Goal: Task Accomplishment & Management: Manage account settings

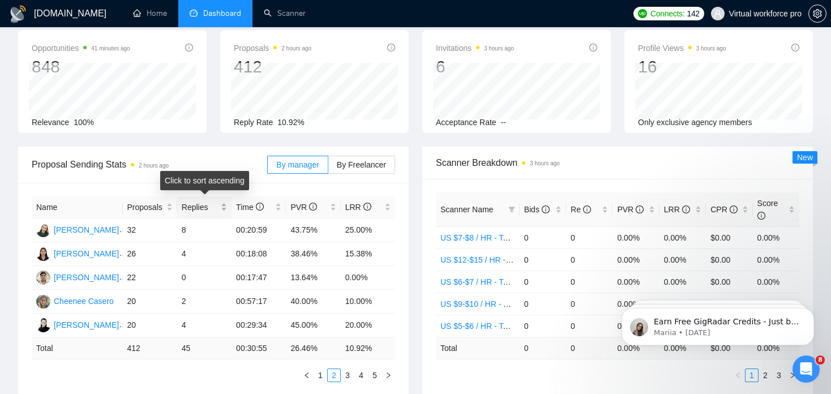
scroll to position [113, 0]
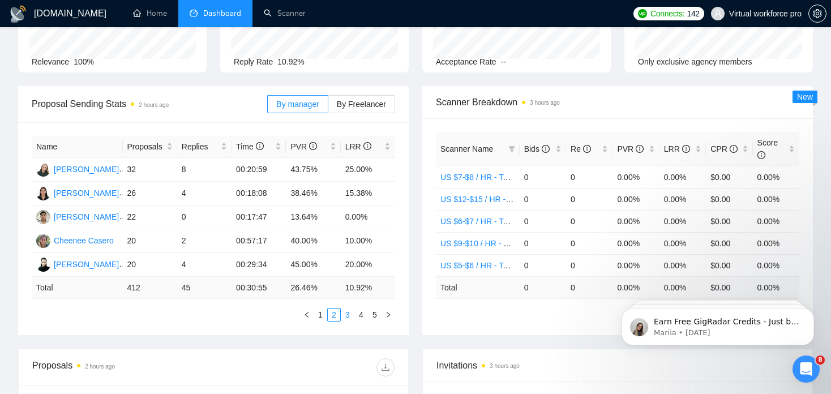
click at [349, 317] on link "3" at bounding box center [347, 314] width 12 height 12
click at [362, 315] on link "4" at bounding box center [361, 314] width 12 height 12
click at [378, 315] on link "5" at bounding box center [374, 314] width 12 height 12
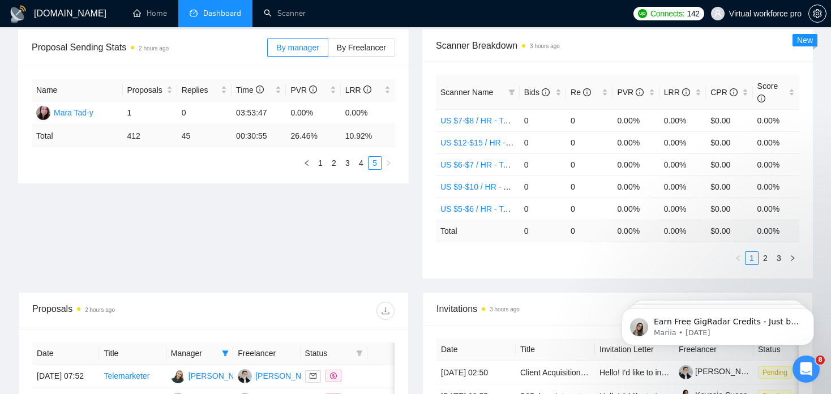
click at [318, 219] on div "Proposal Sending Stats 2 hours ago By manager By Freelancer Name Proposals Repl…" at bounding box center [415, 160] width 808 height 263
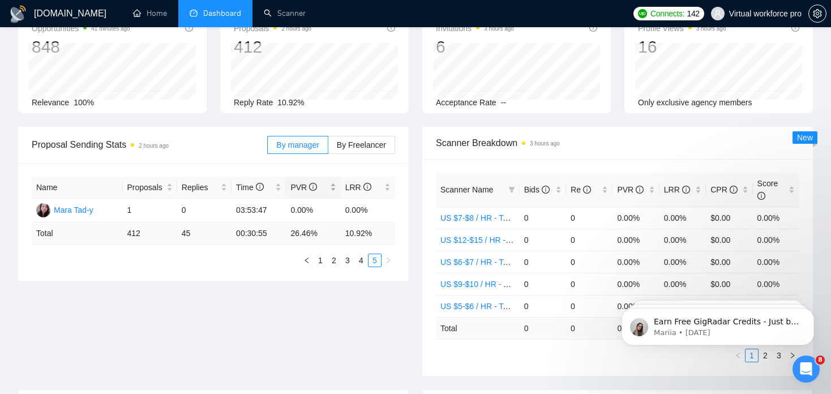
scroll to position [0, 0]
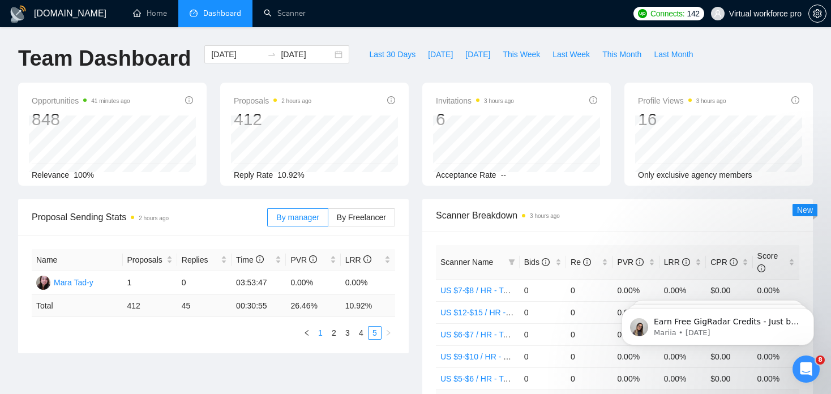
click at [320, 335] on link "1" at bounding box center [320, 332] width 12 height 12
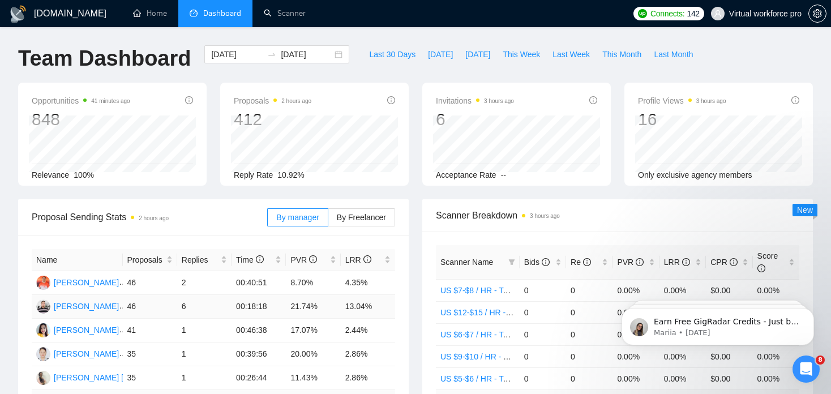
scroll to position [57, 0]
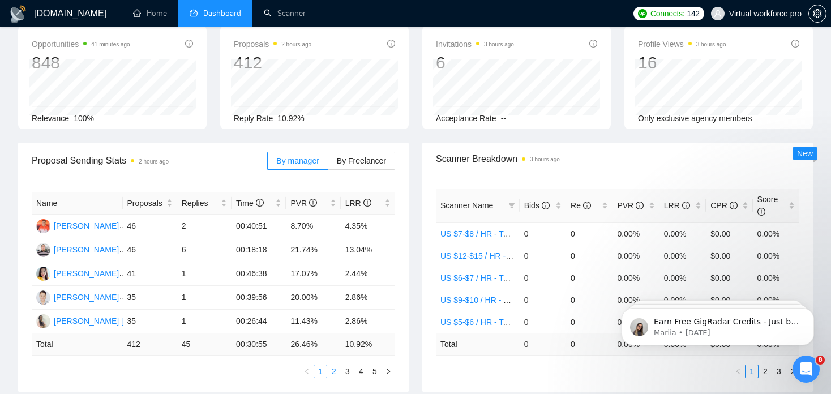
click at [335, 372] on link "2" at bounding box center [334, 371] width 12 height 12
click at [352, 375] on link "3" at bounding box center [347, 371] width 12 height 12
click at [323, 376] on link "1" at bounding box center [320, 371] width 12 height 12
click at [330, 375] on link "2" at bounding box center [334, 371] width 12 height 12
click at [346, 374] on link "3" at bounding box center [347, 371] width 12 height 12
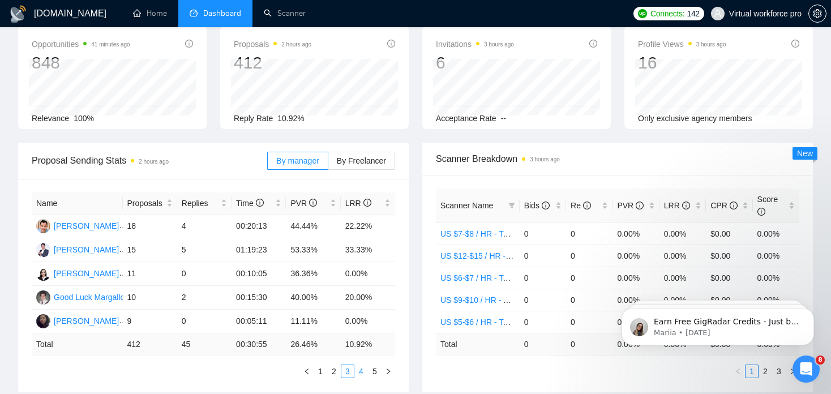
click at [362, 373] on link "4" at bounding box center [361, 371] width 12 height 12
click at [376, 373] on link "5" at bounding box center [374, 371] width 12 height 12
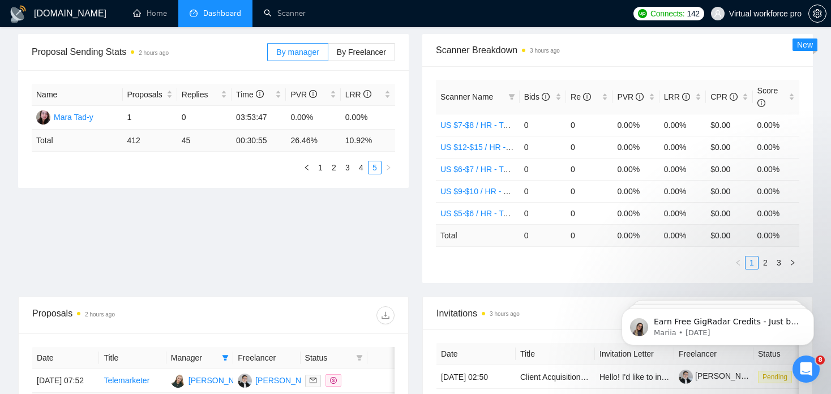
scroll to position [283, 0]
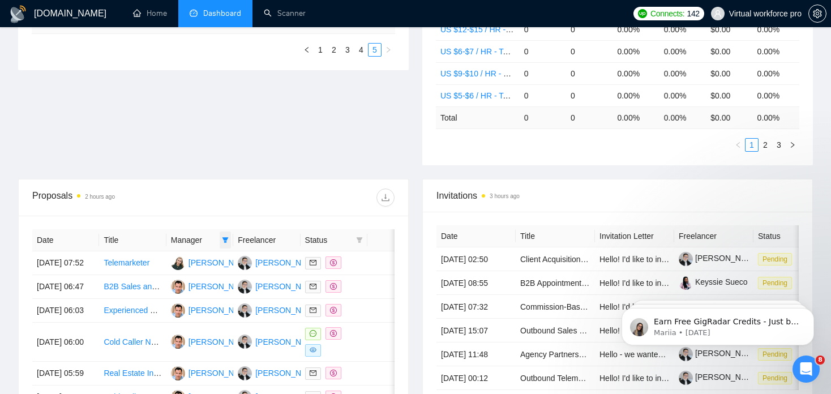
click at [227, 239] on icon "filter" at bounding box center [225, 239] width 7 height 7
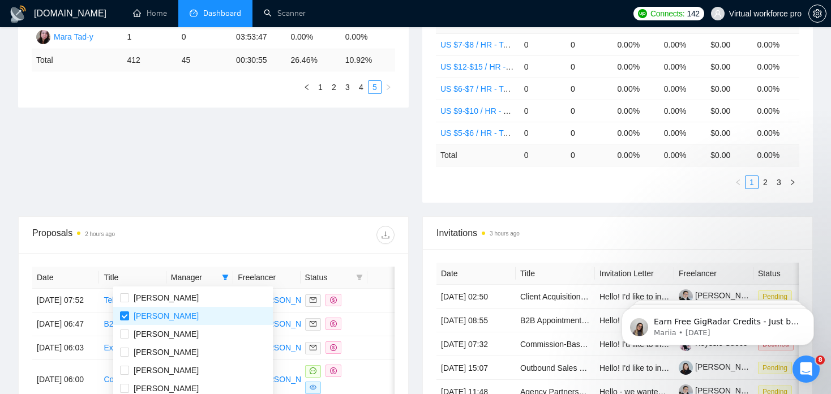
scroll to position [226, 0]
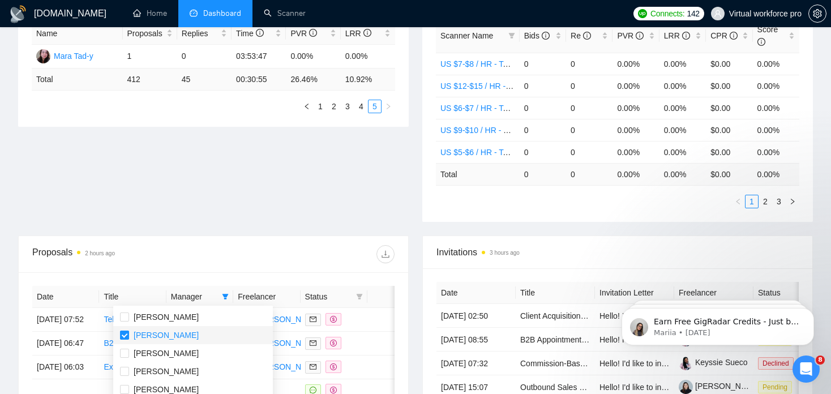
click at [126, 338] on input "checkbox" at bounding box center [124, 334] width 9 height 9
checkbox input "false"
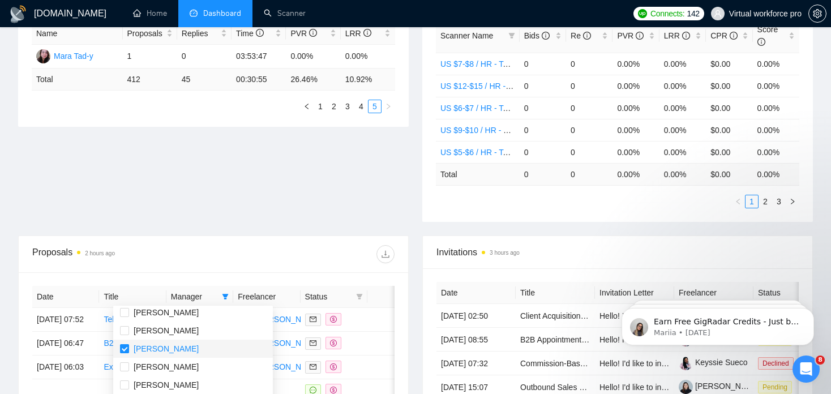
click at [127, 354] on label at bounding box center [124, 348] width 9 height 12
click at [127, 353] on input "checkbox" at bounding box center [124, 348] width 9 height 9
click at [125, 349] on input "checkbox" at bounding box center [124, 348] width 9 height 9
checkbox input "false"
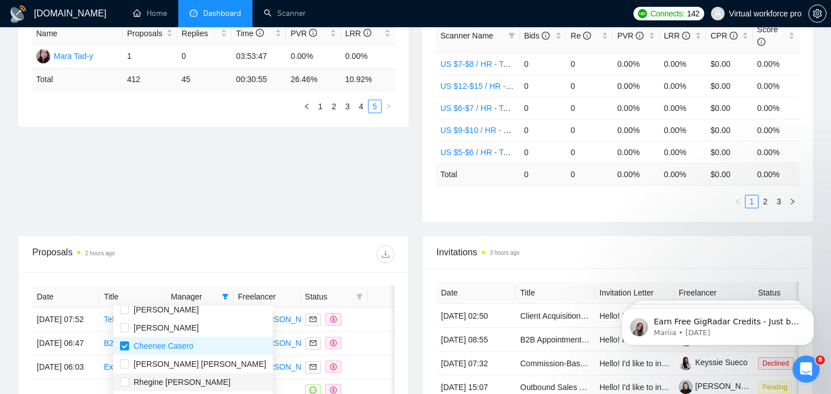
scroll to position [170, 0]
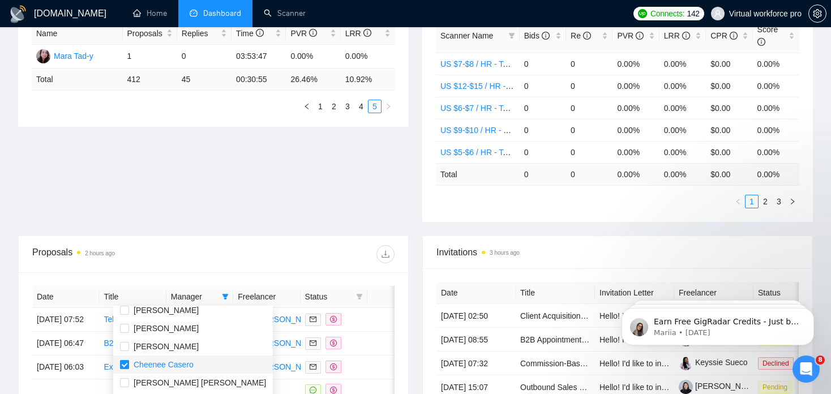
click at [127, 363] on input "checkbox" at bounding box center [124, 364] width 9 height 9
checkbox input "false"
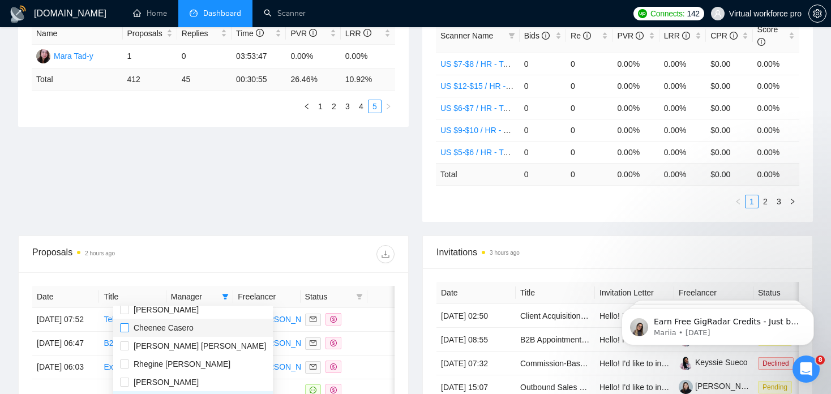
scroll to position [226, 0]
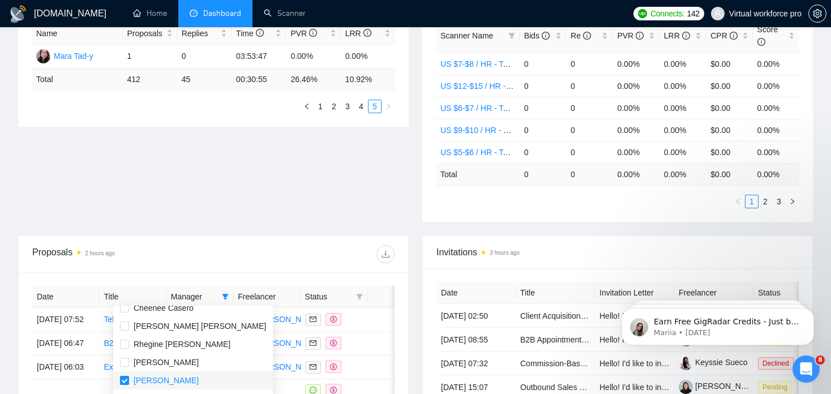
click at [126, 378] on input "checkbox" at bounding box center [124, 380] width 9 height 9
checkbox input "false"
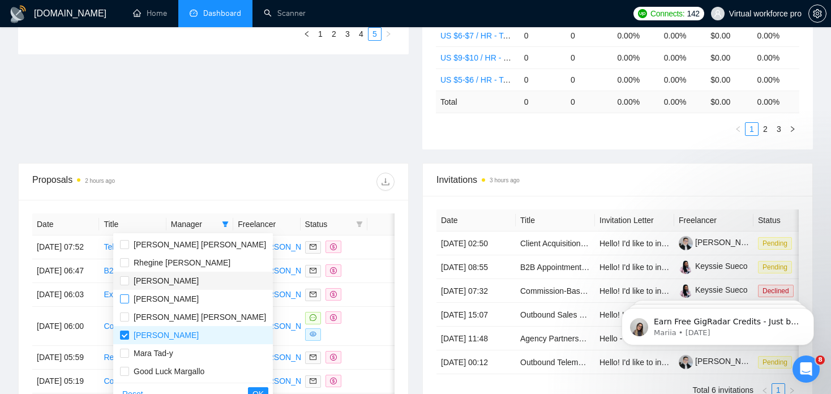
scroll to position [396, 0]
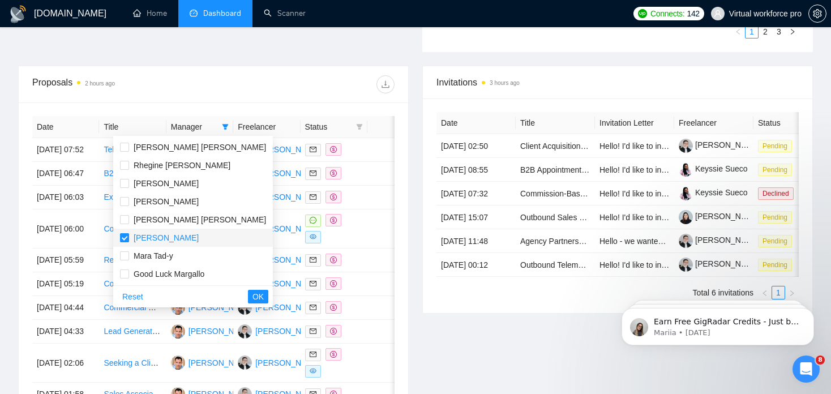
click at [128, 240] on input "checkbox" at bounding box center [124, 237] width 9 height 9
checkbox input "false"
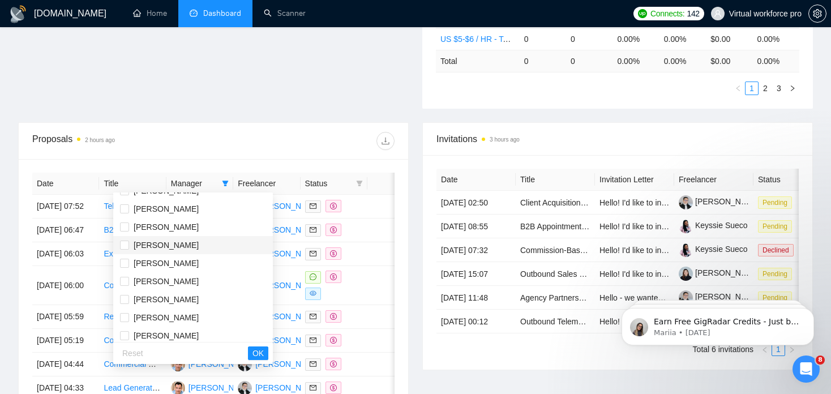
scroll to position [0, 0]
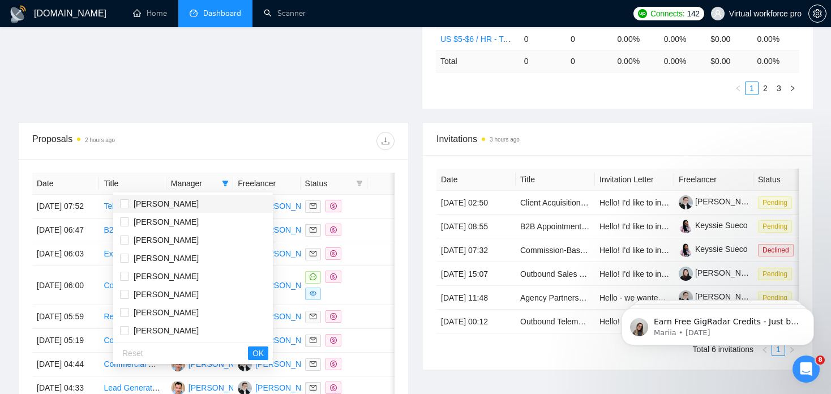
click at [171, 205] on span "[PERSON_NAME]" at bounding box center [166, 203] width 65 height 9
checkbox input "true"
click at [167, 276] on span "[PERSON_NAME]" at bounding box center [166, 276] width 65 height 9
checkbox input "true"
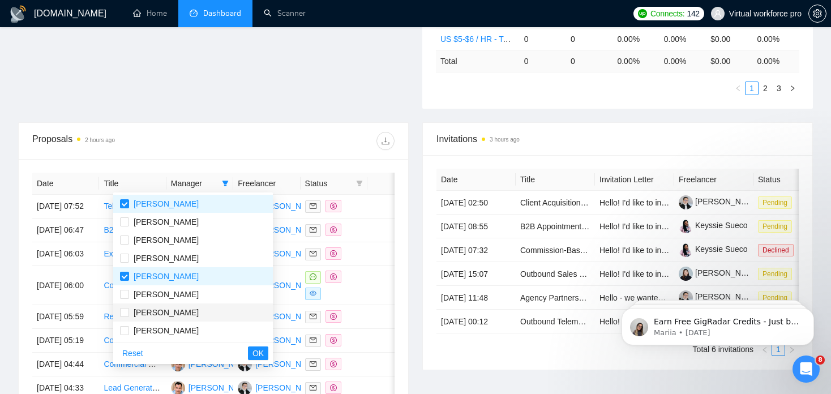
scroll to position [57, 0]
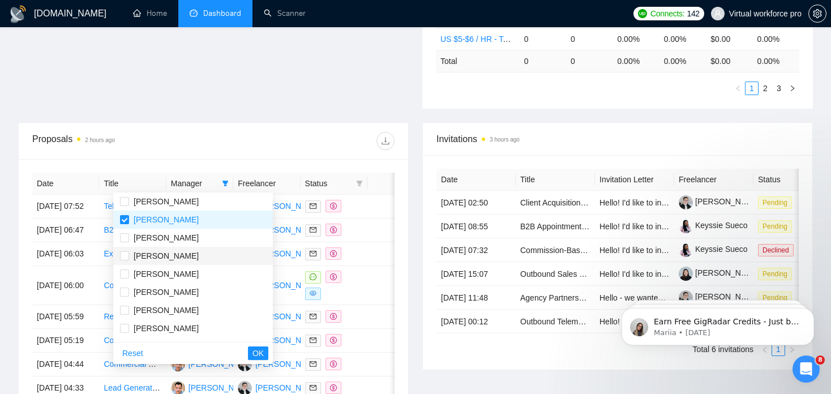
click at [161, 253] on span "[PERSON_NAME]" at bounding box center [166, 255] width 65 height 9
checkbox input "true"
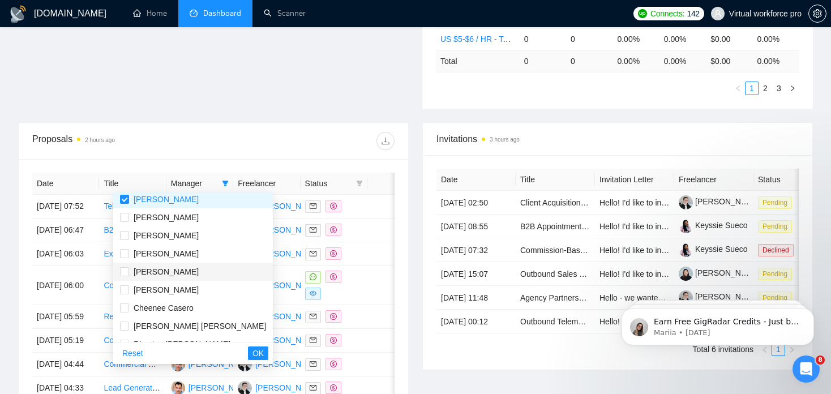
click at [169, 272] on span "[PERSON_NAME]" at bounding box center [166, 271] width 65 height 9
checkbox input "true"
click at [171, 329] on span "[PERSON_NAME] [PERSON_NAME]" at bounding box center [200, 325] width 132 height 9
checkbox input "true"
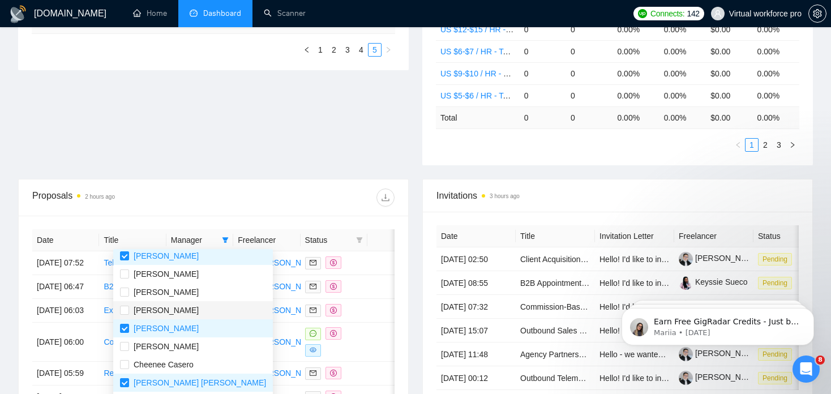
scroll to position [0, 0]
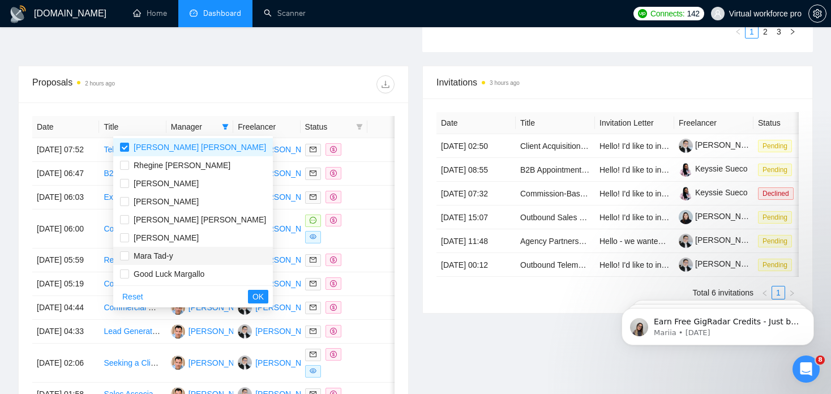
click at [165, 259] on span "Mara Tad-y" at bounding box center [154, 255] width 40 height 9
checkbox input "true"
click at [252, 296] on span "OK" at bounding box center [257, 296] width 11 height 12
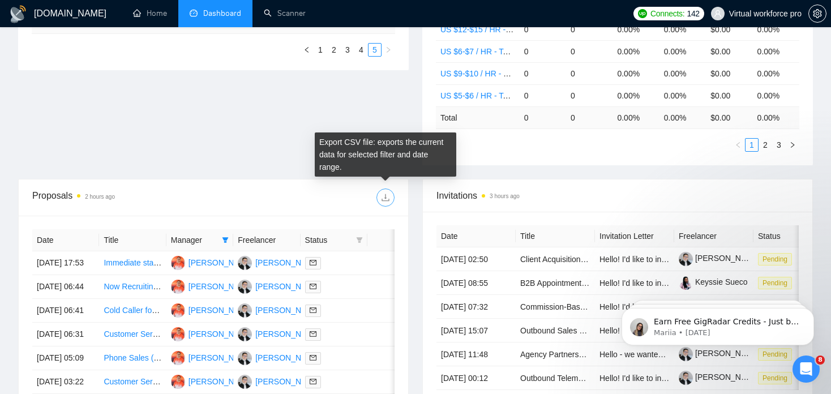
click at [382, 195] on icon "download" at bounding box center [385, 197] width 9 height 9
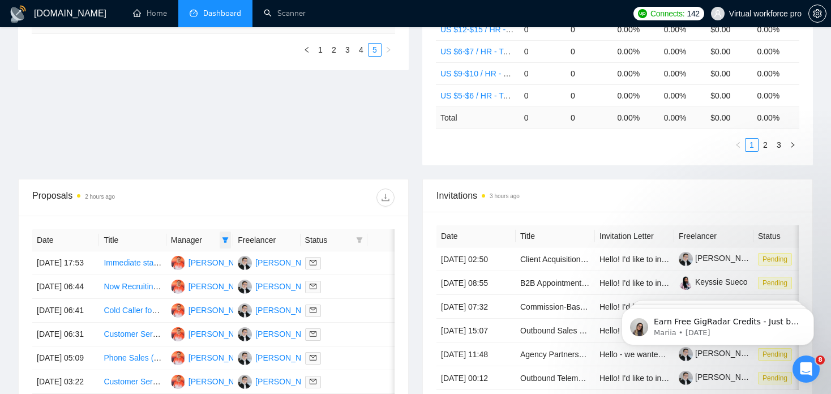
click at [225, 239] on icon "filter" at bounding box center [225, 239] width 7 height 7
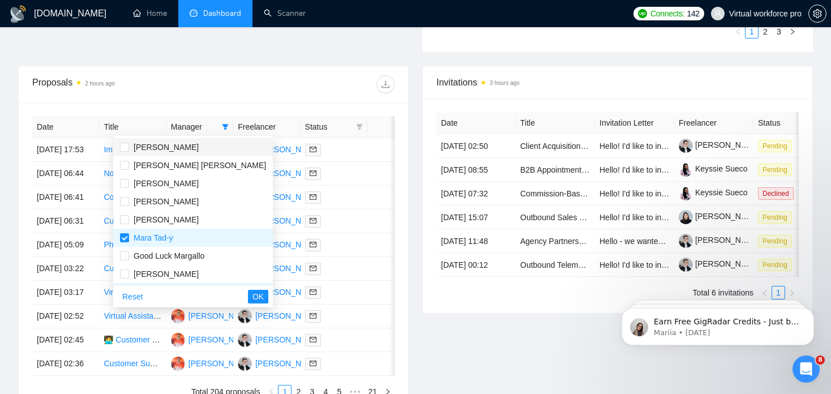
click at [150, 149] on span "[PERSON_NAME]" at bounding box center [166, 147] width 65 height 9
checkbox input "true"
click at [252, 298] on span "OK" at bounding box center [257, 296] width 11 height 12
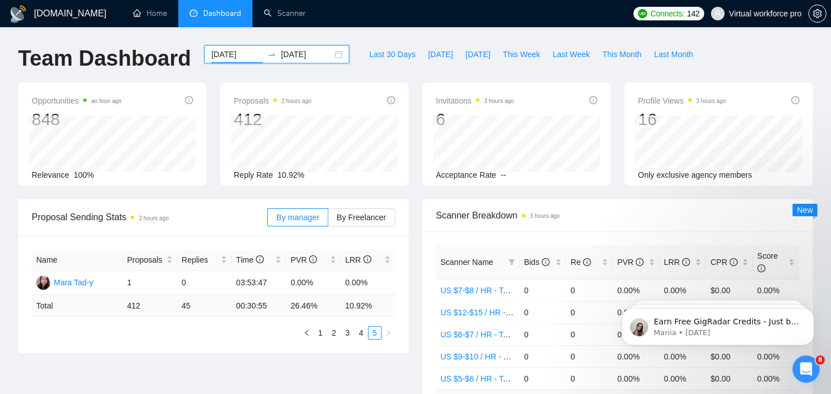
click at [251, 51] on input "[DATE]" at bounding box center [236, 54] width 51 height 12
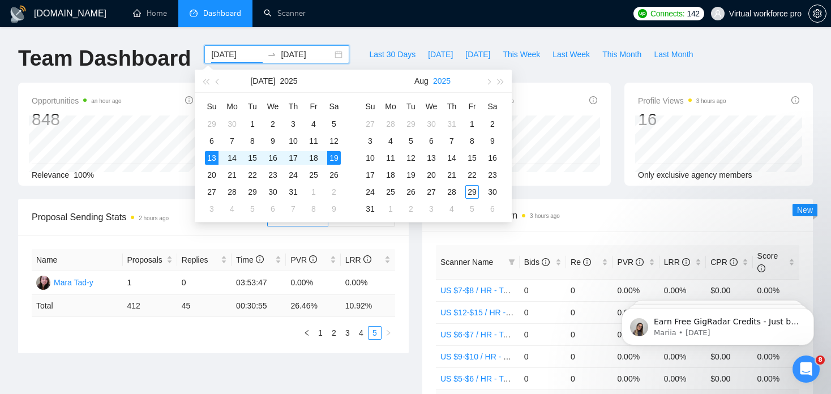
click at [434, 80] on button "2025" at bounding box center [442, 81] width 18 height 23
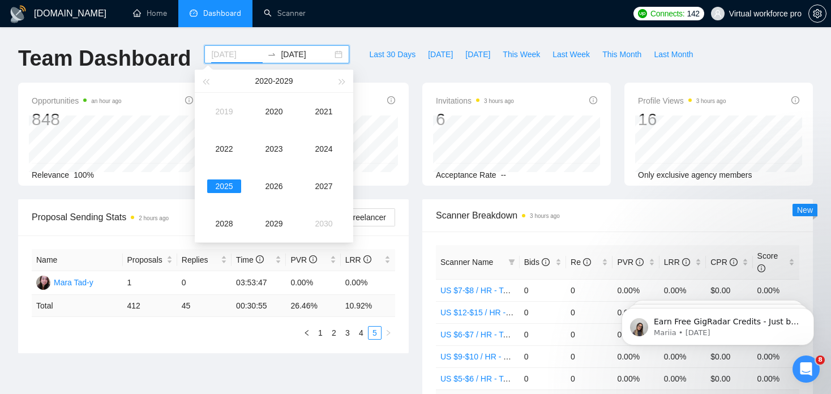
click at [235, 182] on div "2025" at bounding box center [224, 186] width 34 height 14
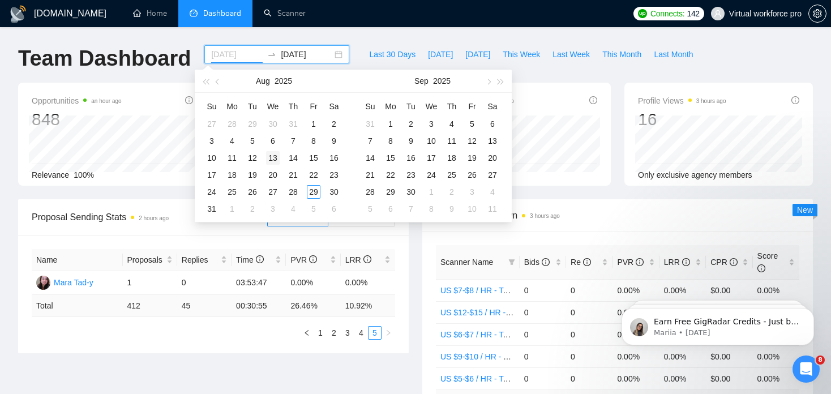
drag, startPoint x: 213, startPoint y: 157, endPoint x: 276, endPoint y: 157, distance: 63.4
click at [276, 157] on tr "10 11 12 13 14 15 16" at bounding box center [272, 157] width 143 height 17
type input "[DATE]"
click at [214, 158] on div "10" at bounding box center [212, 158] width 14 height 14
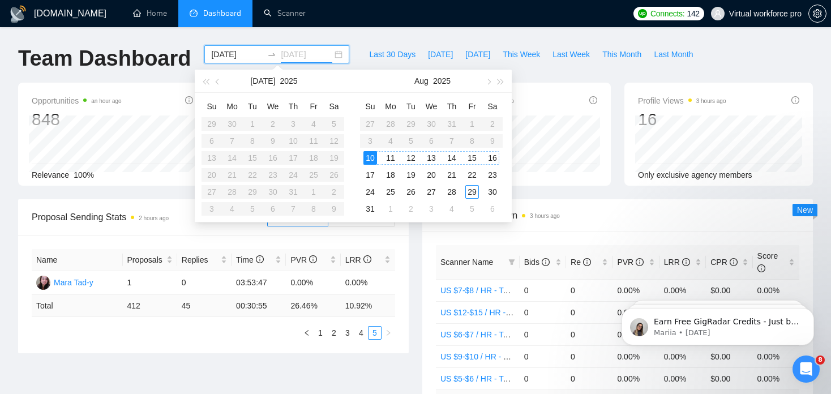
click at [490, 160] on div "16" at bounding box center [492, 158] width 14 height 14
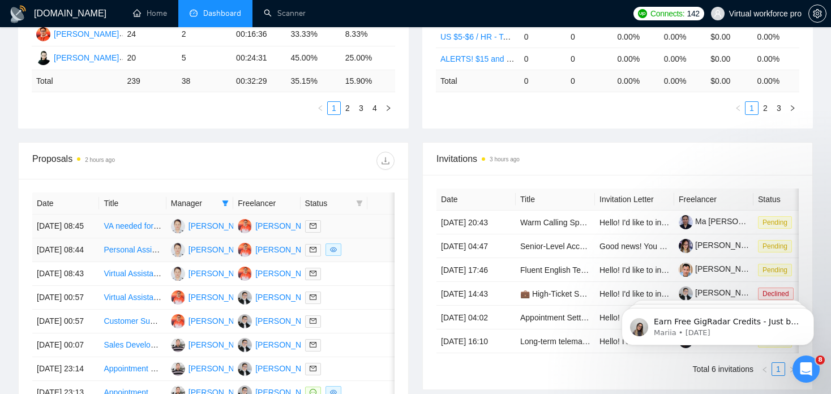
scroll to position [339, 0]
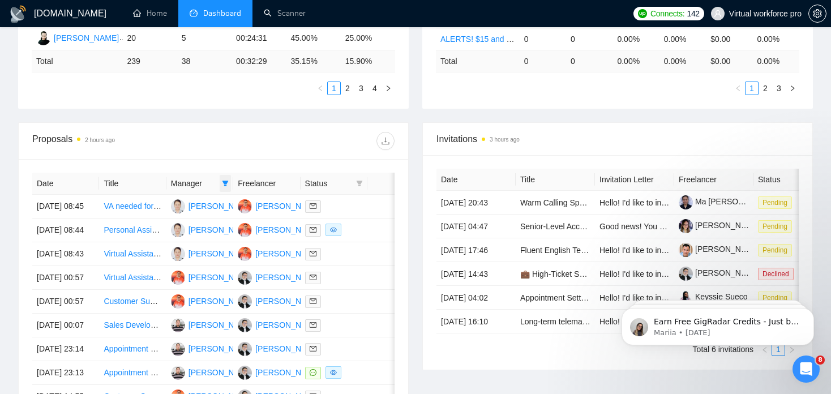
click at [226, 183] on icon "filter" at bounding box center [225, 183] width 6 height 6
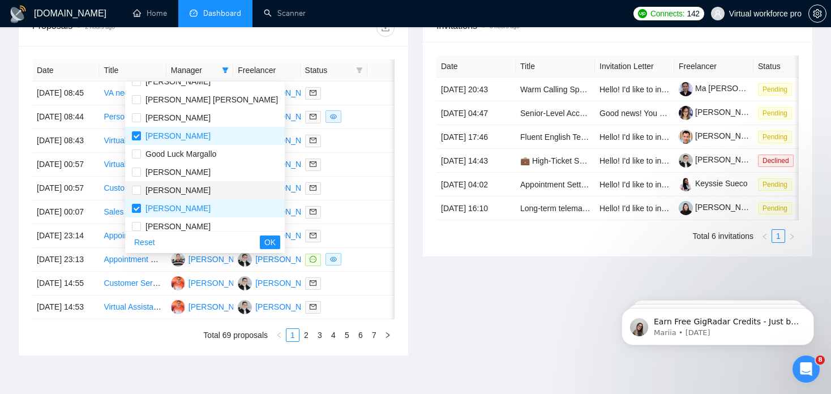
scroll to position [0, 0]
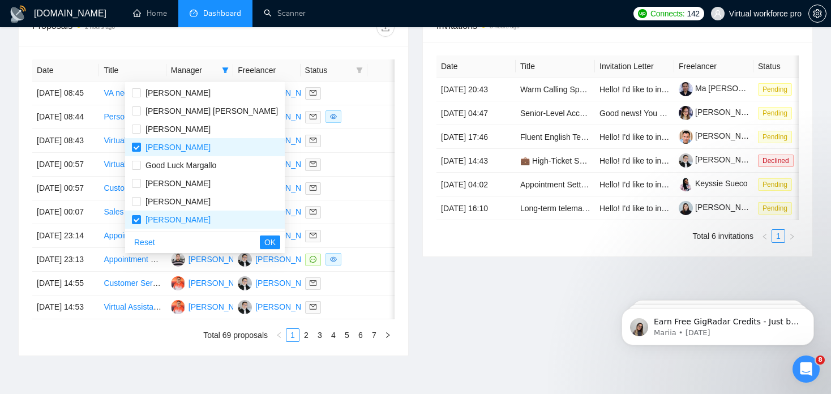
click at [386, 49] on div "Date Title Manager Freelancer Status [DATE] 08:45 VA needed for catching urgent…" at bounding box center [213, 200] width 389 height 309
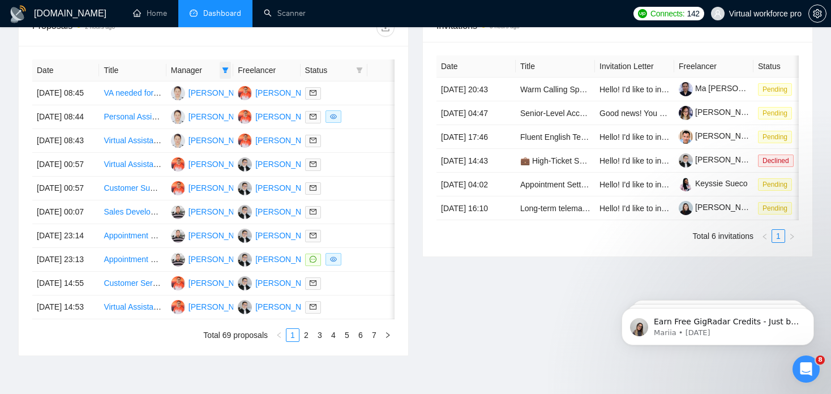
click at [224, 68] on icon "filter" at bounding box center [225, 70] width 7 height 7
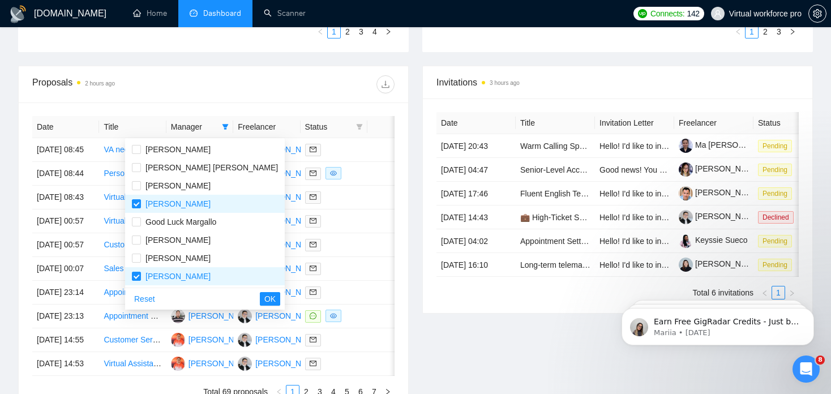
click at [4, 82] on div "[DOMAIN_NAME] Home Dashboard Scanner Connects: 142 Virtual workforce pro Team D…" at bounding box center [415, 58] width 831 height 909
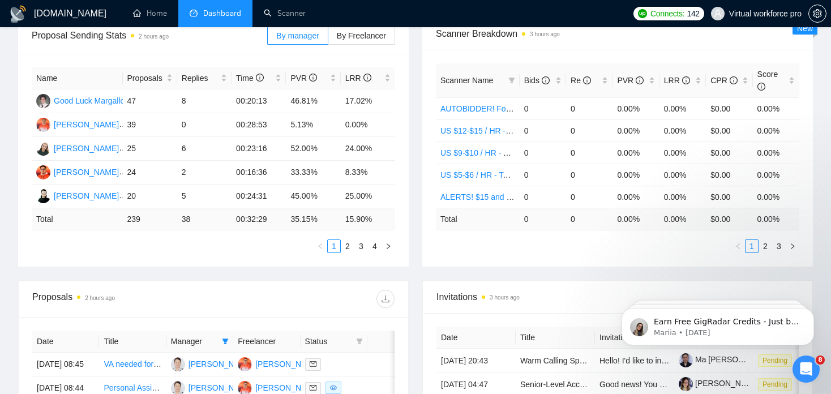
scroll to position [113, 0]
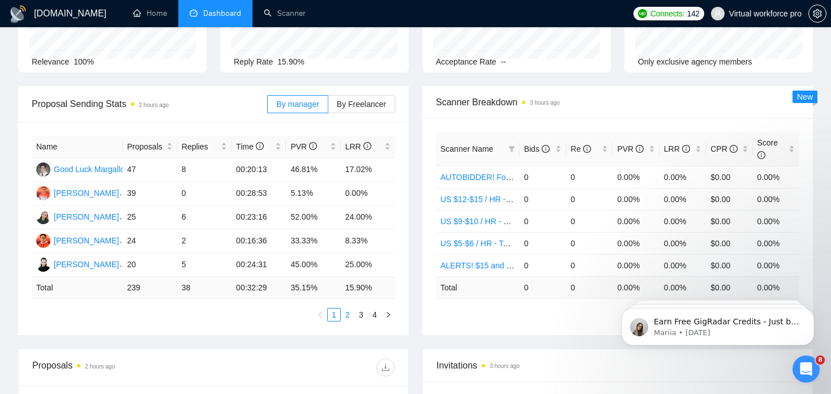
click at [348, 315] on link "2" at bounding box center [347, 314] width 12 height 12
click at [358, 317] on link "3" at bounding box center [361, 314] width 12 height 12
click at [369, 317] on link "4" at bounding box center [374, 314] width 12 height 12
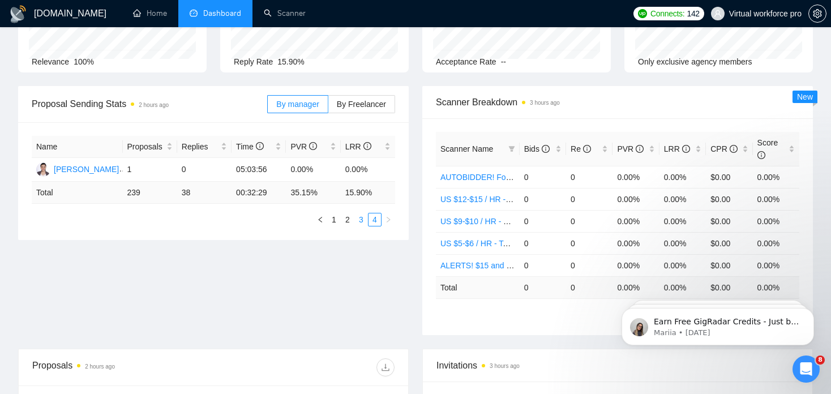
click at [359, 220] on link "3" at bounding box center [361, 219] width 12 height 12
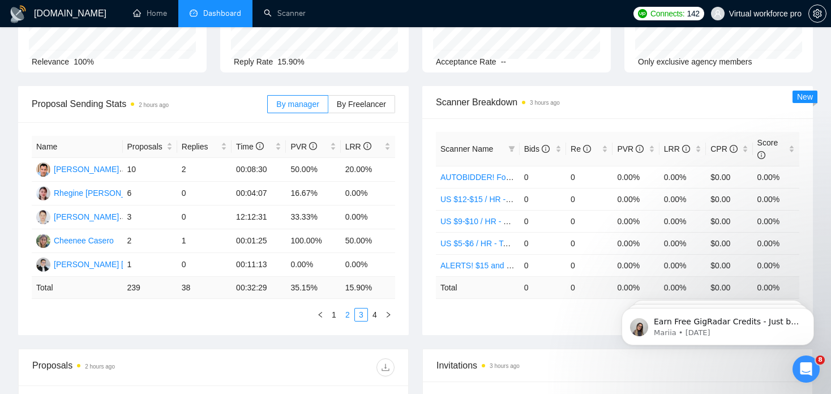
click at [344, 317] on link "2" at bounding box center [347, 314] width 12 height 12
click at [334, 315] on link "1" at bounding box center [334, 314] width 12 height 12
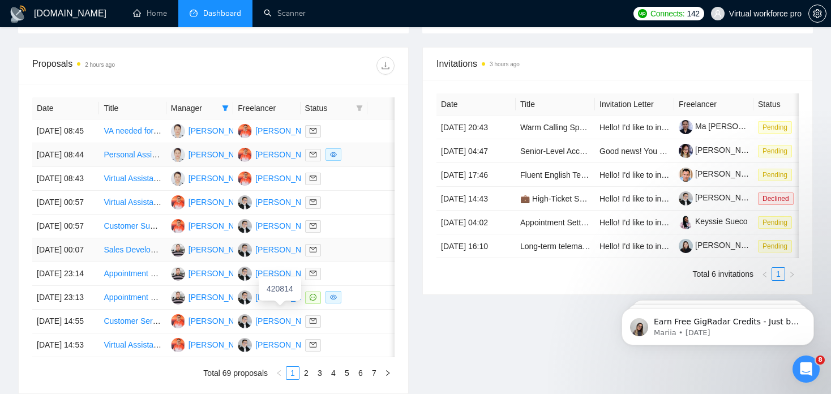
scroll to position [404, 0]
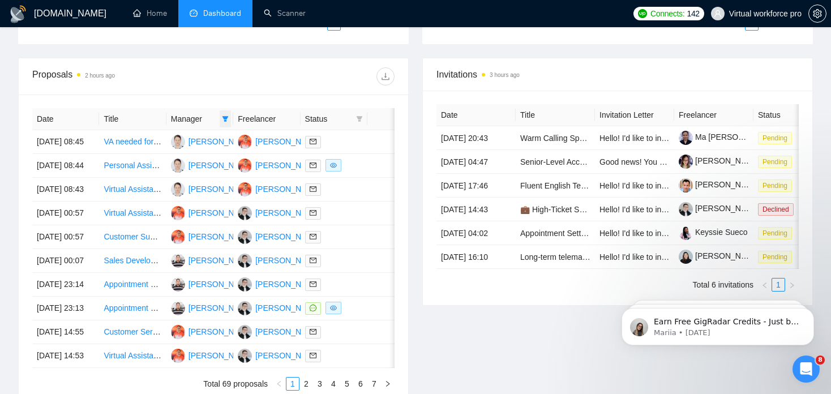
click at [224, 119] on icon "filter" at bounding box center [225, 119] width 6 height 6
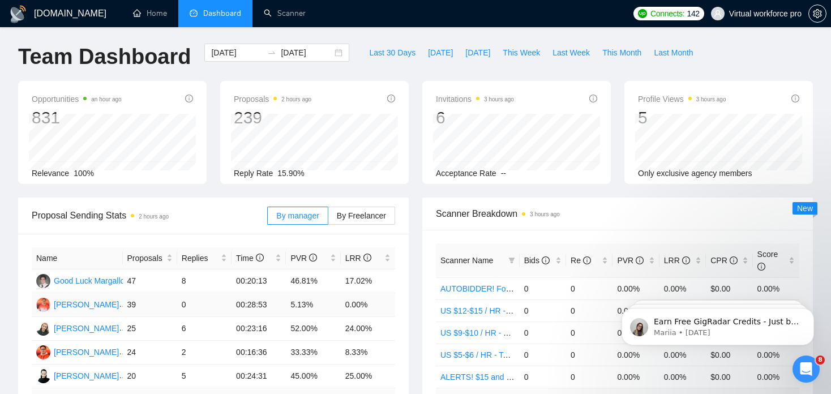
scroll to position [0, 0]
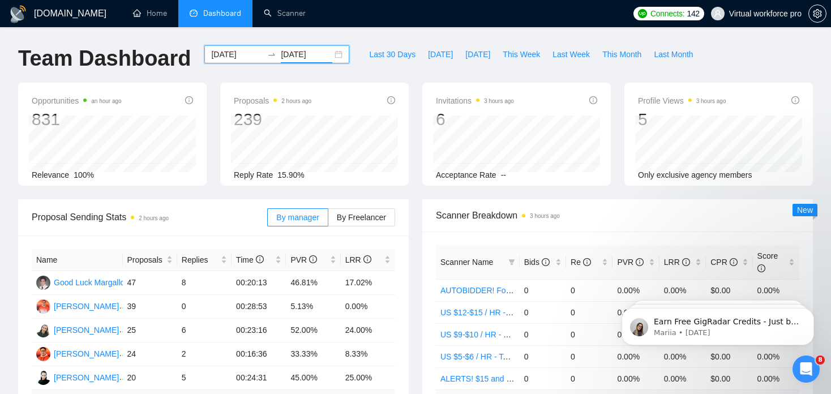
click at [284, 53] on input "[DATE]" at bounding box center [306, 54] width 51 height 12
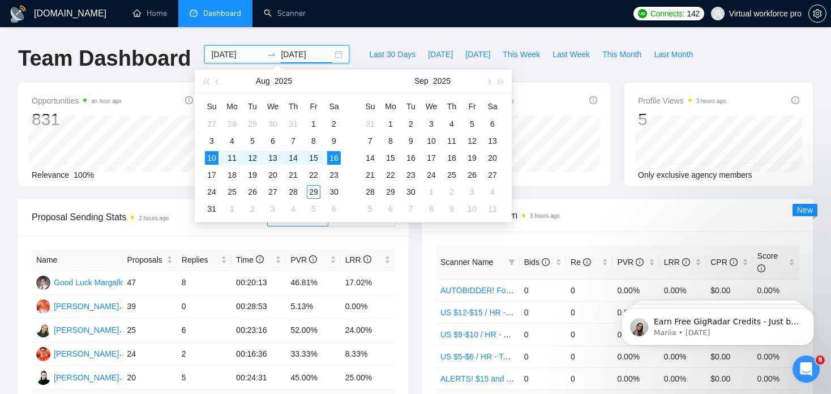
type input "[DATE]"
click at [14, 244] on div "Proposal Sending Stats 2 hours ago By manager By Freelancer Name Proposals Repl…" at bounding box center [213, 323] width 404 height 249
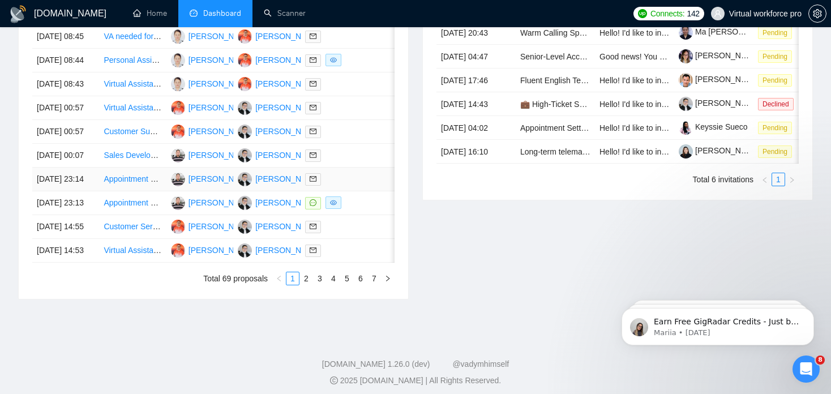
scroll to position [396, 0]
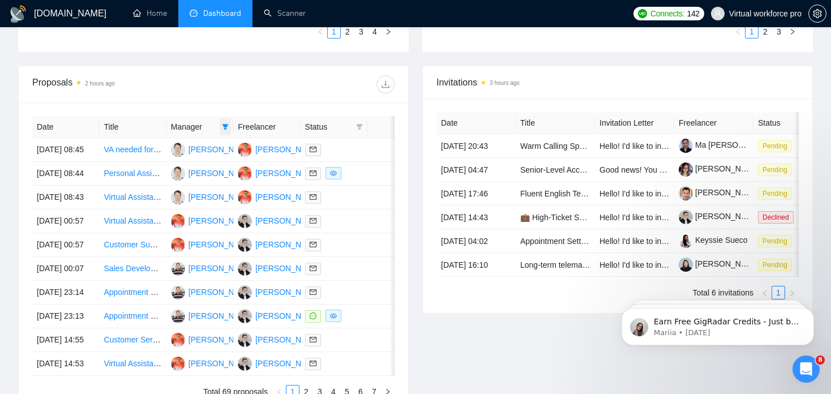
click at [223, 127] on icon "filter" at bounding box center [225, 126] width 7 height 7
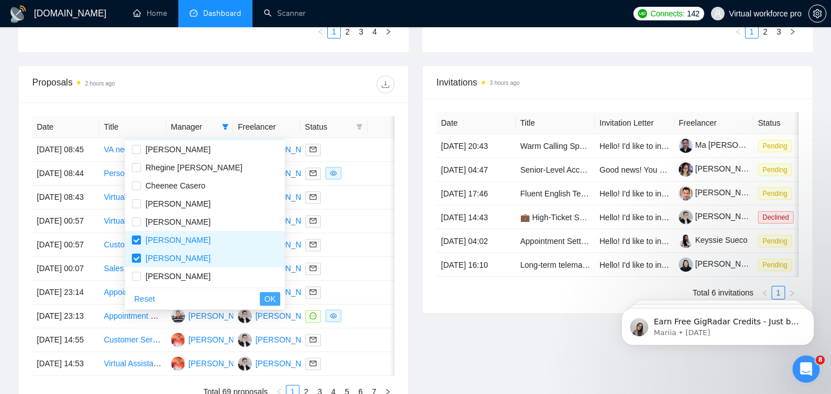
click at [264, 296] on span "OK" at bounding box center [269, 299] width 11 height 12
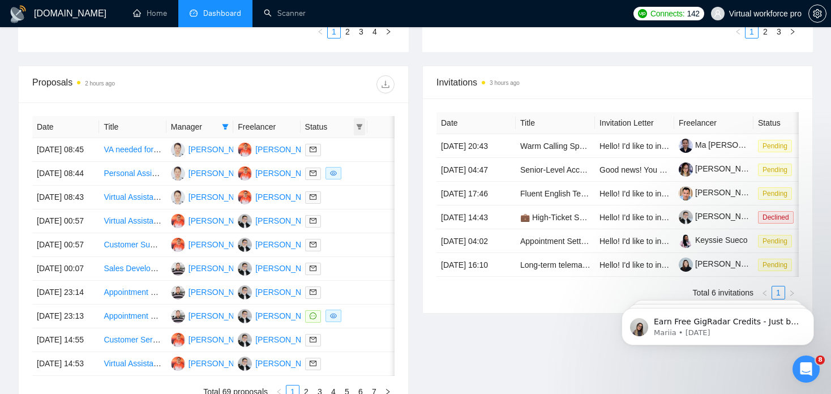
click at [359, 128] on icon "filter" at bounding box center [359, 126] width 7 height 7
click at [335, 101] on div "Proposals 2 hours ago" at bounding box center [213, 84] width 362 height 36
click at [388, 83] on icon "download" at bounding box center [385, 84] width 9 height 9
click at [222, 131] on span at bounding box center [225, 126] width 11 height 17
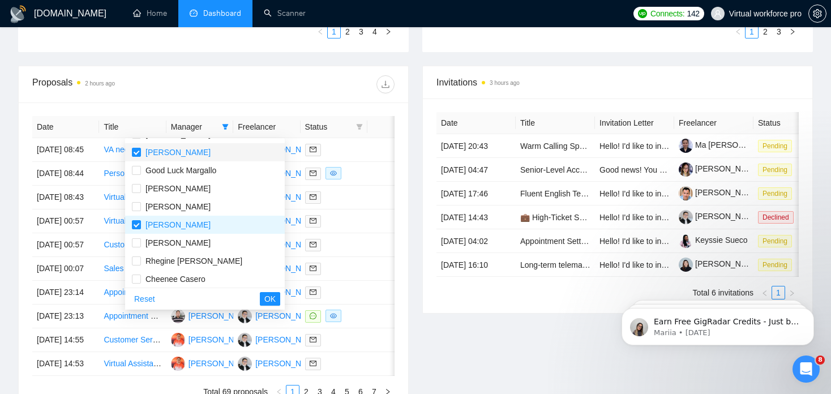
click at [178, 152] on span "[PERSON_NAME]" at bounding box center [177, 152] width 65 height 9
checkbox input "false"
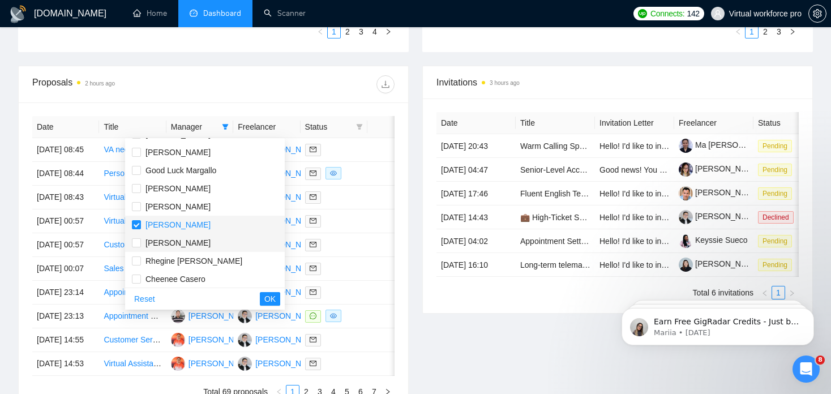
drag, startPoint x: 164, startPoint y: 225, endPoint x: 162, endPoint y: 240, distance: 15.9
click at [162, 226] on span "[PERSON_NAME]" at bounding box center [177, 224] width 65 height 9
checkbox input "false"
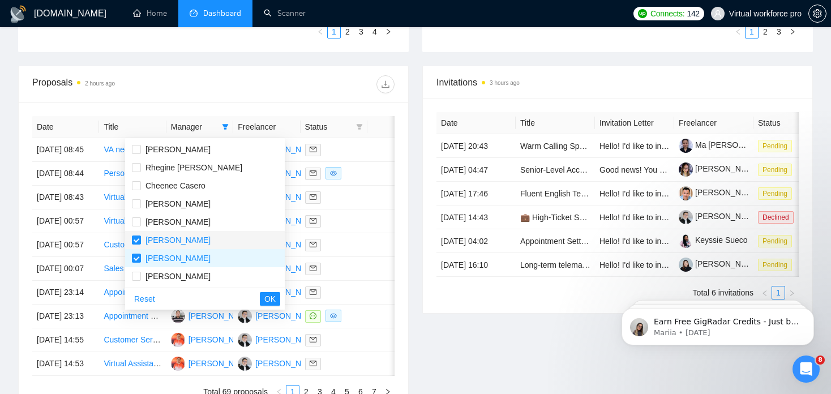
click at [175, 243] on span "[PERSON_NAME]" at bounding box center [177, 239] width 65 height 9
checkbox input "false"
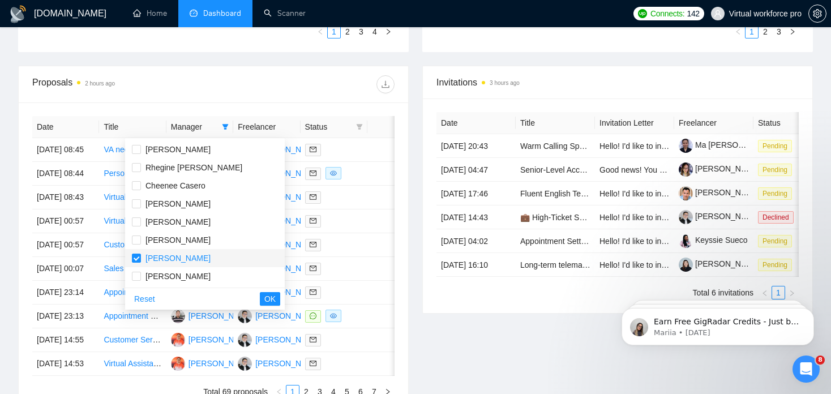
click at [182, 257] on span "[PERSON_NAME]" at bounding box center [177, 257] width 65 height 9
checkbox input "false"
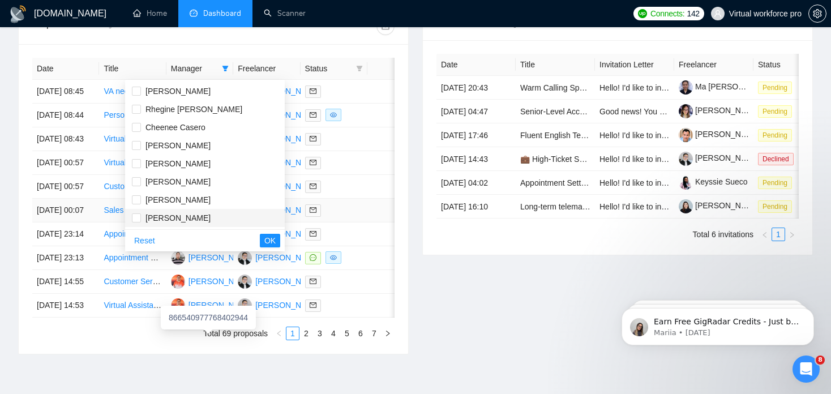
scroll to position [453, 0]
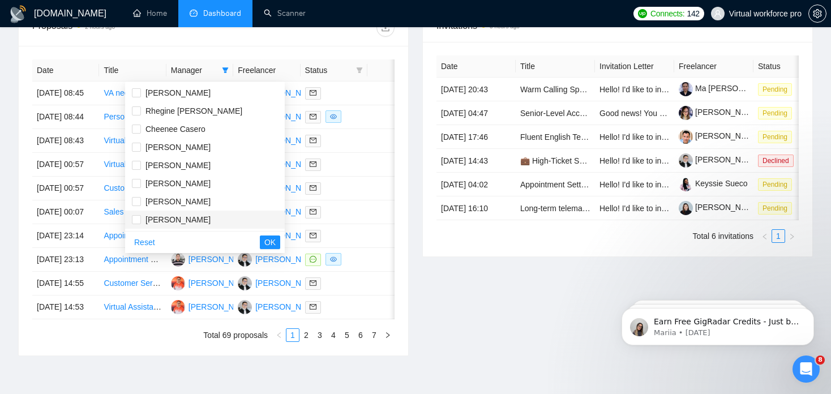
click at [186, 220] on span "[PERSON_NAME]" at bounding box center [177, 219] width 65 height 9
checkbox input "true"
click at [174, 169] on span "[PERSON_NAME]" at bounding box center [177, 165] width 65 height 9
checkbox input "true"
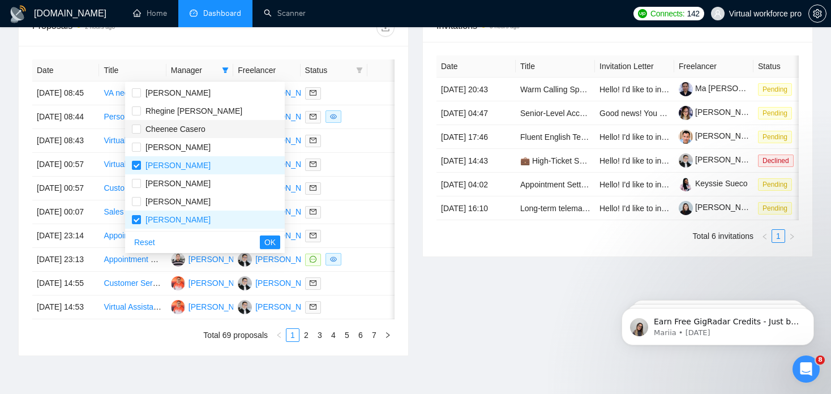
click at [183, 132] on span "Cheenee Casero" at bounding box center [175, 128] width 60 height 9
checkbox input "true"
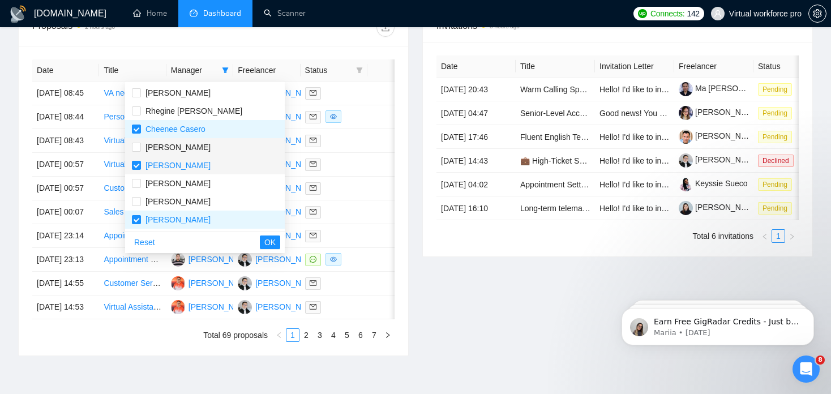
scroll to position [88, 0]
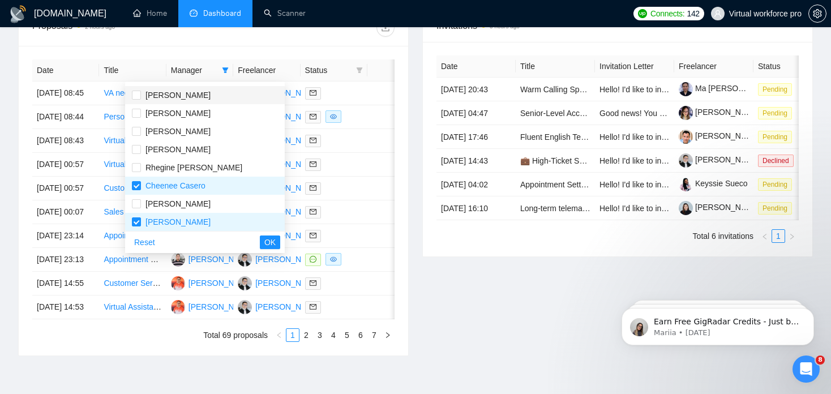
click at [182, 96] on span "[PERSON_NAME]" at bounding box center [177, 95] width 65 height 9
checkbox input "true"
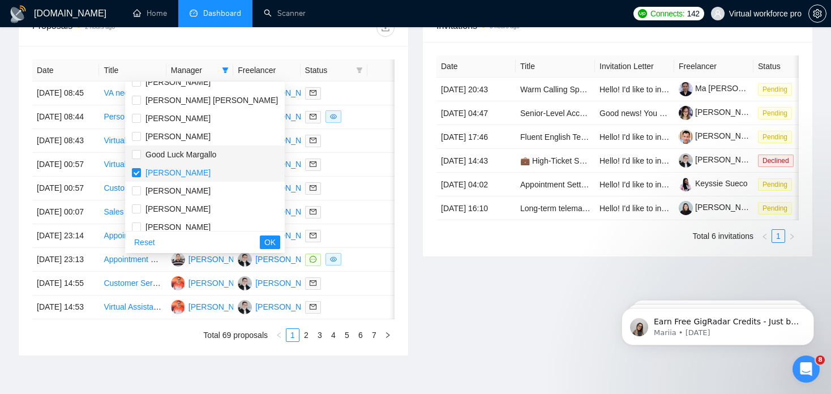
scroll to position [0, 0]
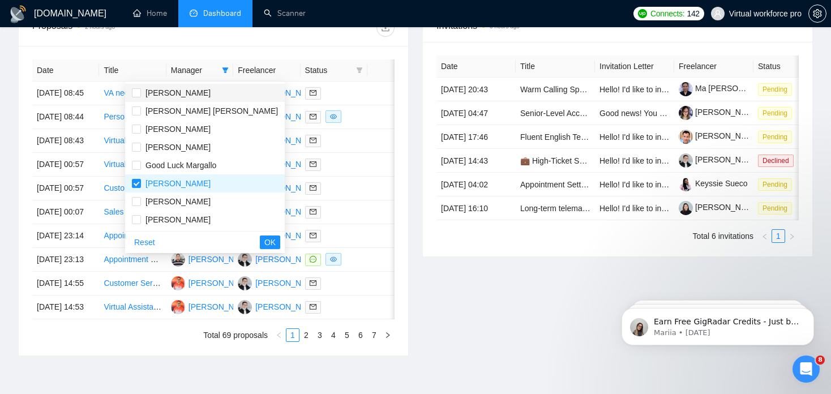
click at [174, 92] on span "[PERSON_NAME]" at bounding box center [177, 92] width 65 height 9
checkbox input "true"
click at [264, 243] on span "OK" at bounding box center [269, 242] width 11 height 12
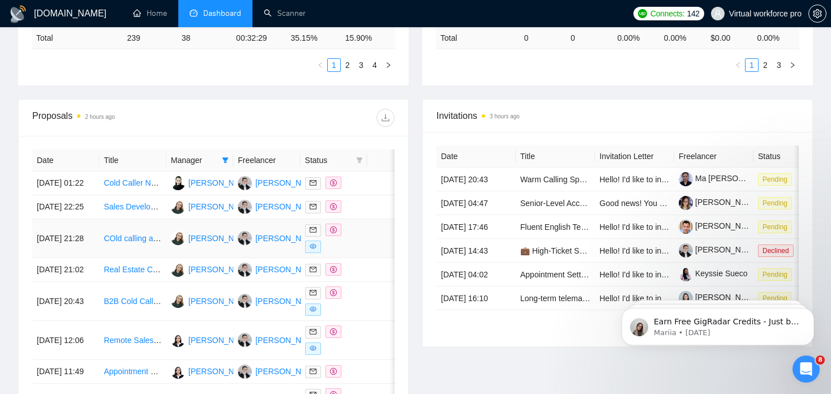
scroll to position [339, 0]
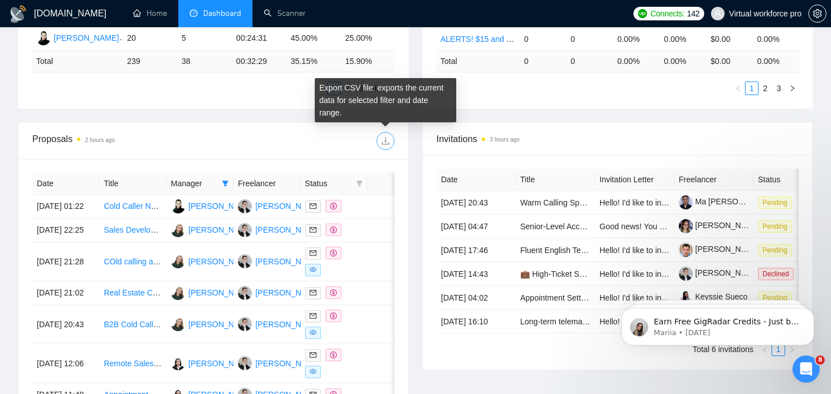
click at [384, 144] on icon "download" at bounding box center [385, 140] width 9 height 9
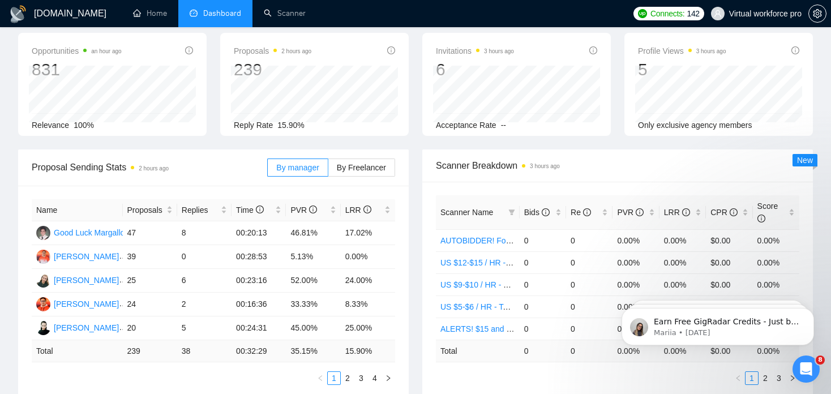
scroll to position [113, 0]
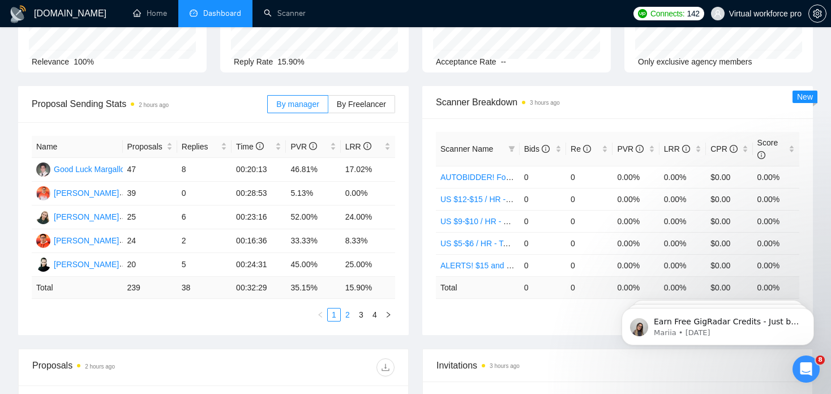
click at [347, 316] on link "2" at bounding box center [347, 314] width 12 height 12
click at [358, 317] on link "3" at bounding box center [361, 314] width 12 height 12
click at [376, 316] on link "4" at bounding box center [374, 314] width 12 height 12
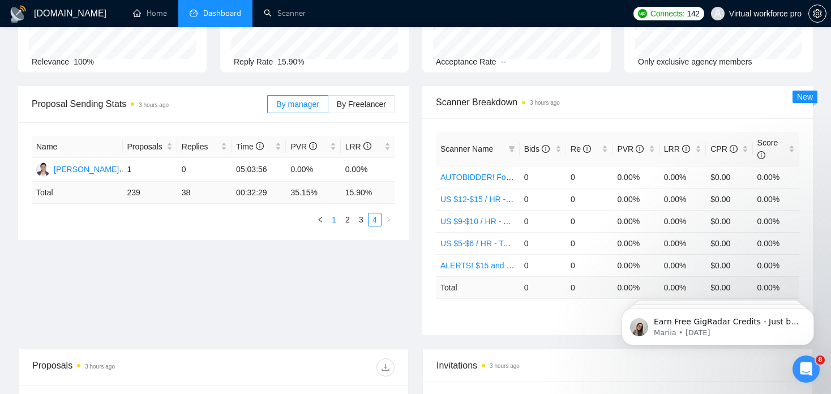
click at [334, 219] on link "1" at bounding box center [334, 219] width 12 height 12
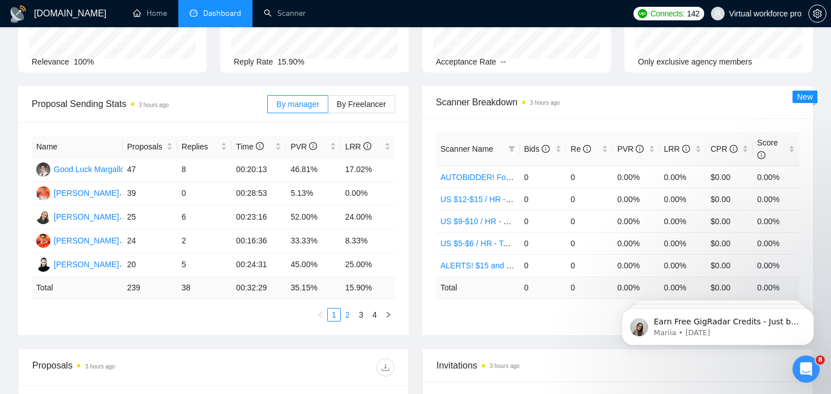
click at [350, 314] on link "2" at bounding box center [347, 314] width 12 height 12
click at [334, 317] on link "1" at bounding box center [334, 314] width 12 height 12
